Goal: Find specific page/section: Find specific page/section

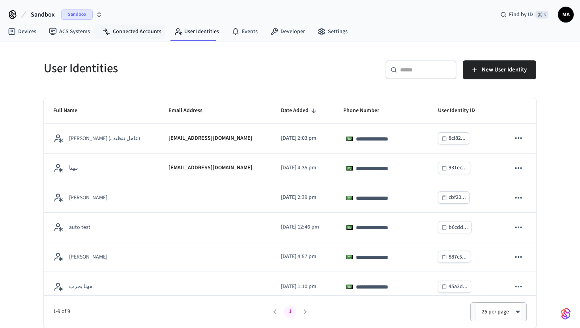
scroll to position [52, 0]
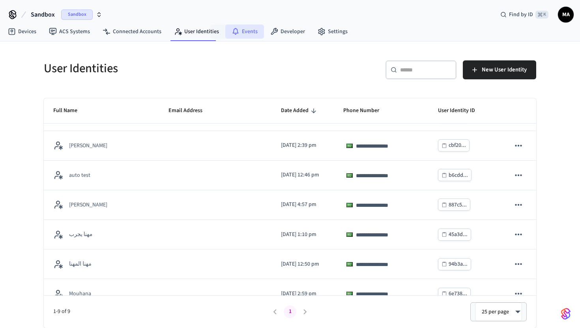
click at [235, 30] on icon at bounding box center [236, 32] width 8 height 8
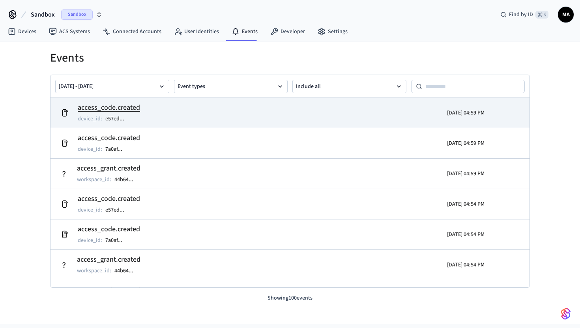
click at [169, 112] on td "access_code.created device_id : e57ed ..." at bounding box center [212, 113] width 311 height 22
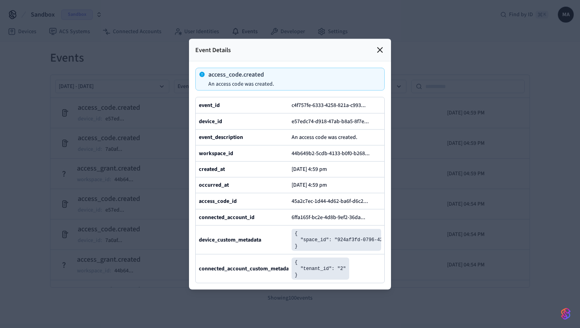
click at [87, 123] on div at bounding box center [290, 164] width 580 height 328
click at [90, 16] on div at bounding box center [290, 164] width 580 height 328
click at [380, 49] on icon at bounding box center [380, 49] width 5 height 5
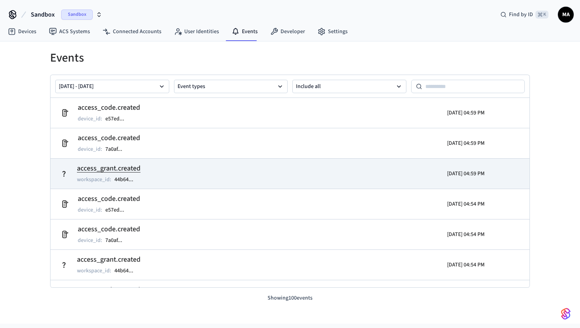
click at [144, 165] on td "access_grant.created workspace_id : 44b64 ..." at bounding box center [212, 174] width 311 height 22
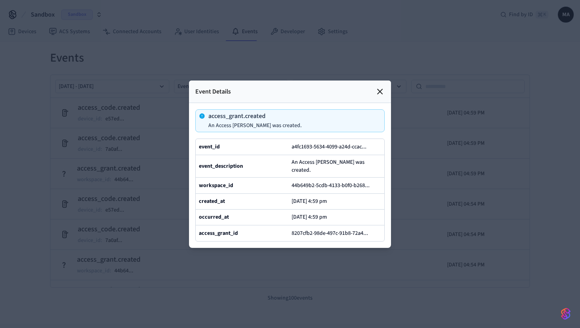
click at [381, 93] on icon at bounding box center [380, 91] width 5 height 5
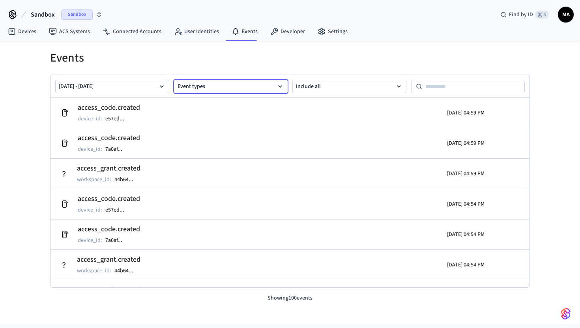
click at [197, 86] on button "Event types" at bounding box center [231, 86] width 114 height 13
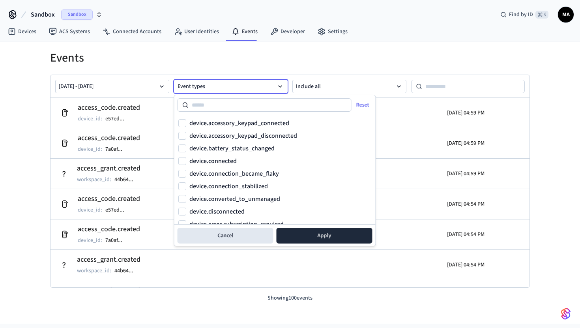
click at [201, 85] on button "Event types" at bounding box center [231, 86] width 114 height 13
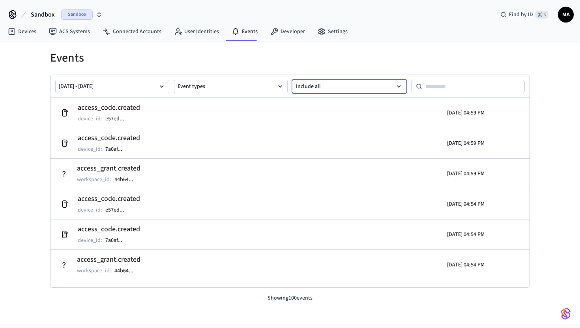
click at [313, 84] on button "Include all" at bounding box center [349, 86] width 114 height 13
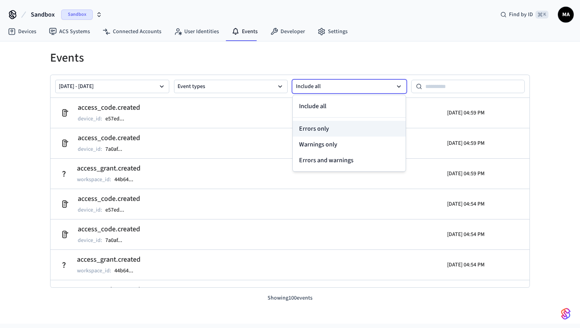
click at [326, 129] on button "Errors only" at bounding box center [349, 129] width 113 height 16
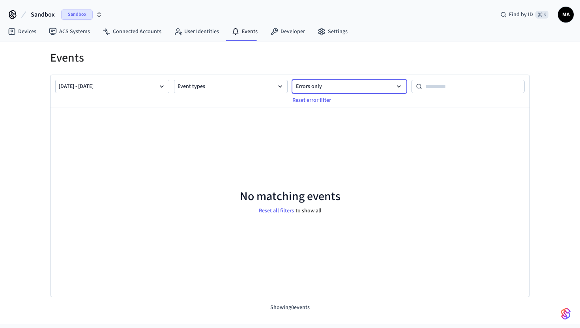
click at [330, 86] on button "Errors only" at bounding box center [349, 86] width 114 height 13
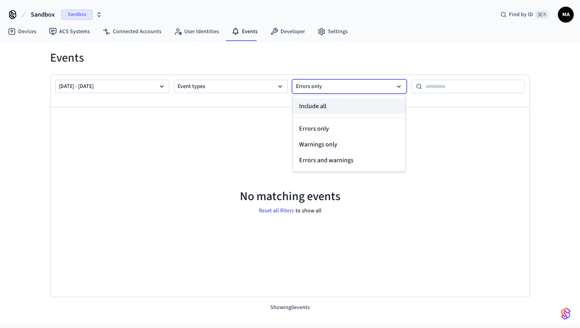
click at [319, 104] on button "Include all" at bounding box center [349, 106] width 113 height 16
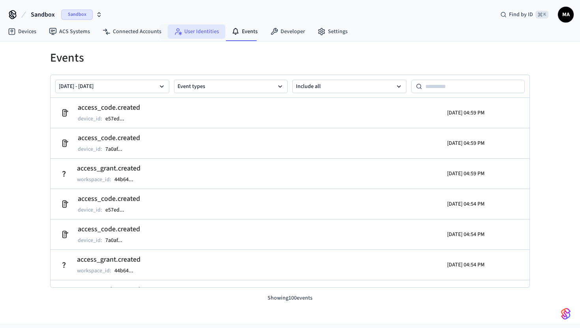
click at [191, 31] on link "User Identities" at bounding box center [197, 31] width 58 height 14
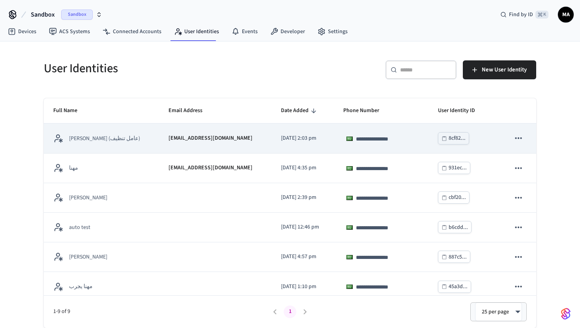
click at [129, 146] on td "[PERSON_NAME] (عامل تنظيف)" at bounding box center [101, 139] width 115 height 30
